Goal: Find contact information: Obtain details needed to contact an individual or organization

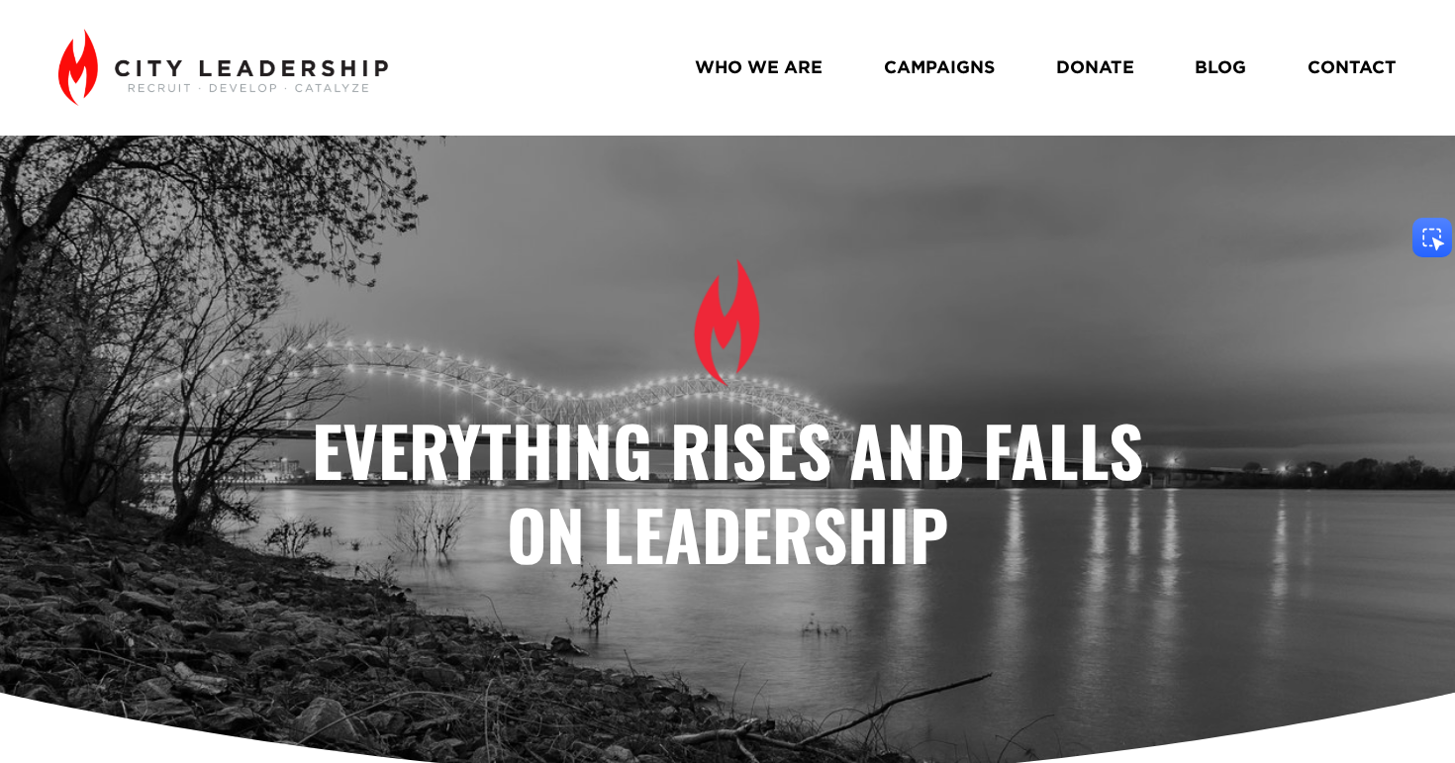
click at [1355, 43] on div "WHO WE ARE CAMPAIGNS DONATE BLOG CONTACT" at bounding box center [727, 67] width 1338 height 77
click at [1355, 58] on link "CONTACT" at bounding box center [1351, 68] width 89 height 36
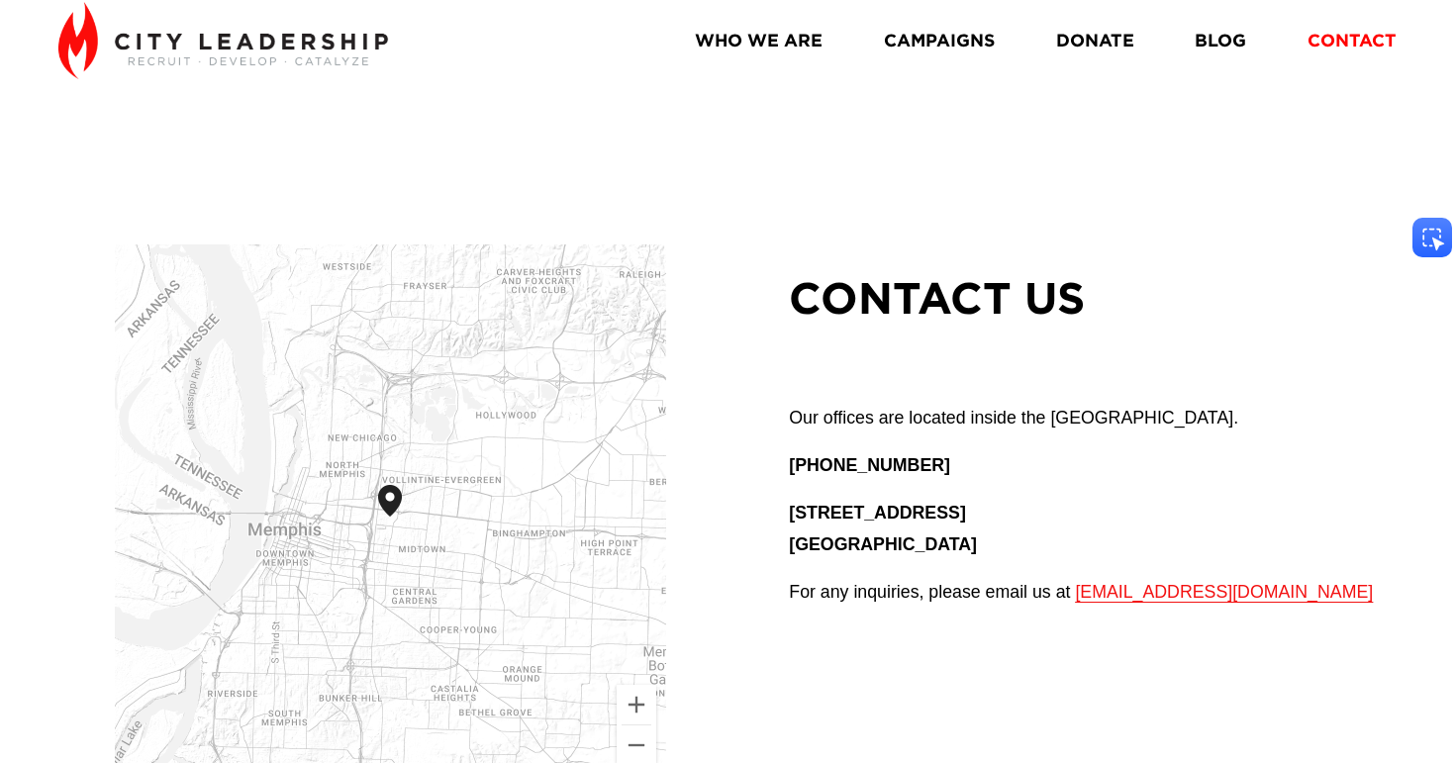
scroll to position [29, 0]
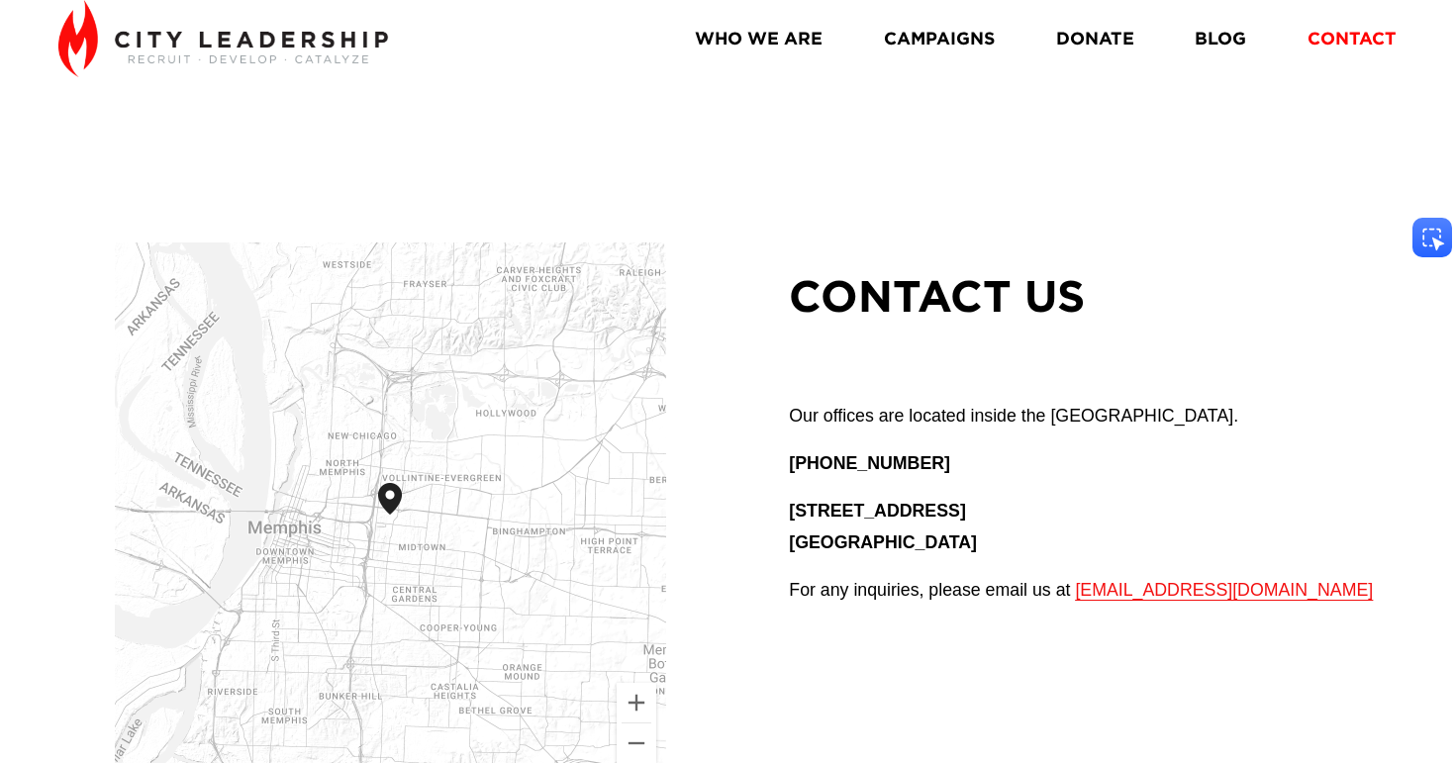
click at [1078, 589] on span "[EMAIL_ADDRESS][DOMAIN_NAME]" at bounding box center [1224, 590] width 298 height 20
click at [1106, 583] on span "[EMAIL_ADDRESS][DOMAIN_NAME]" at bounding box center [1224, 590] width 298 height 20
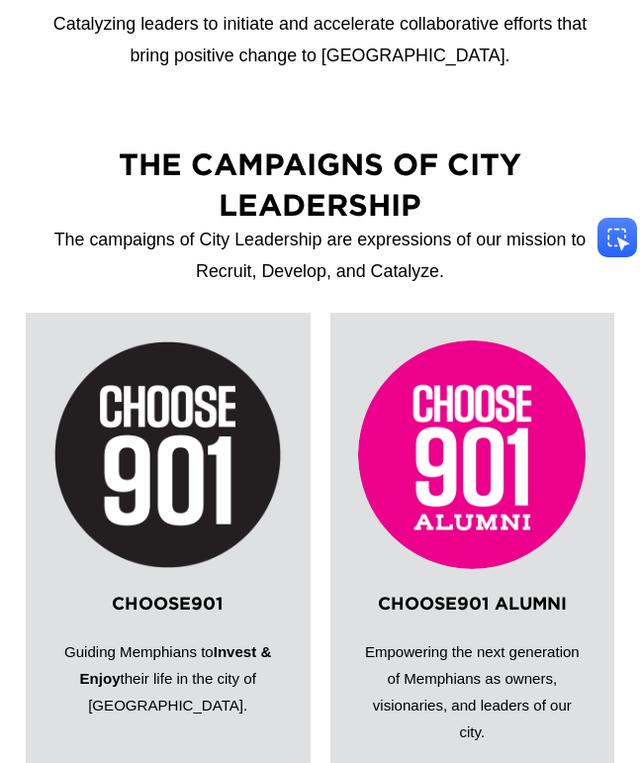
scroll to position [1475, 0]
